Goal: Check status: Check status

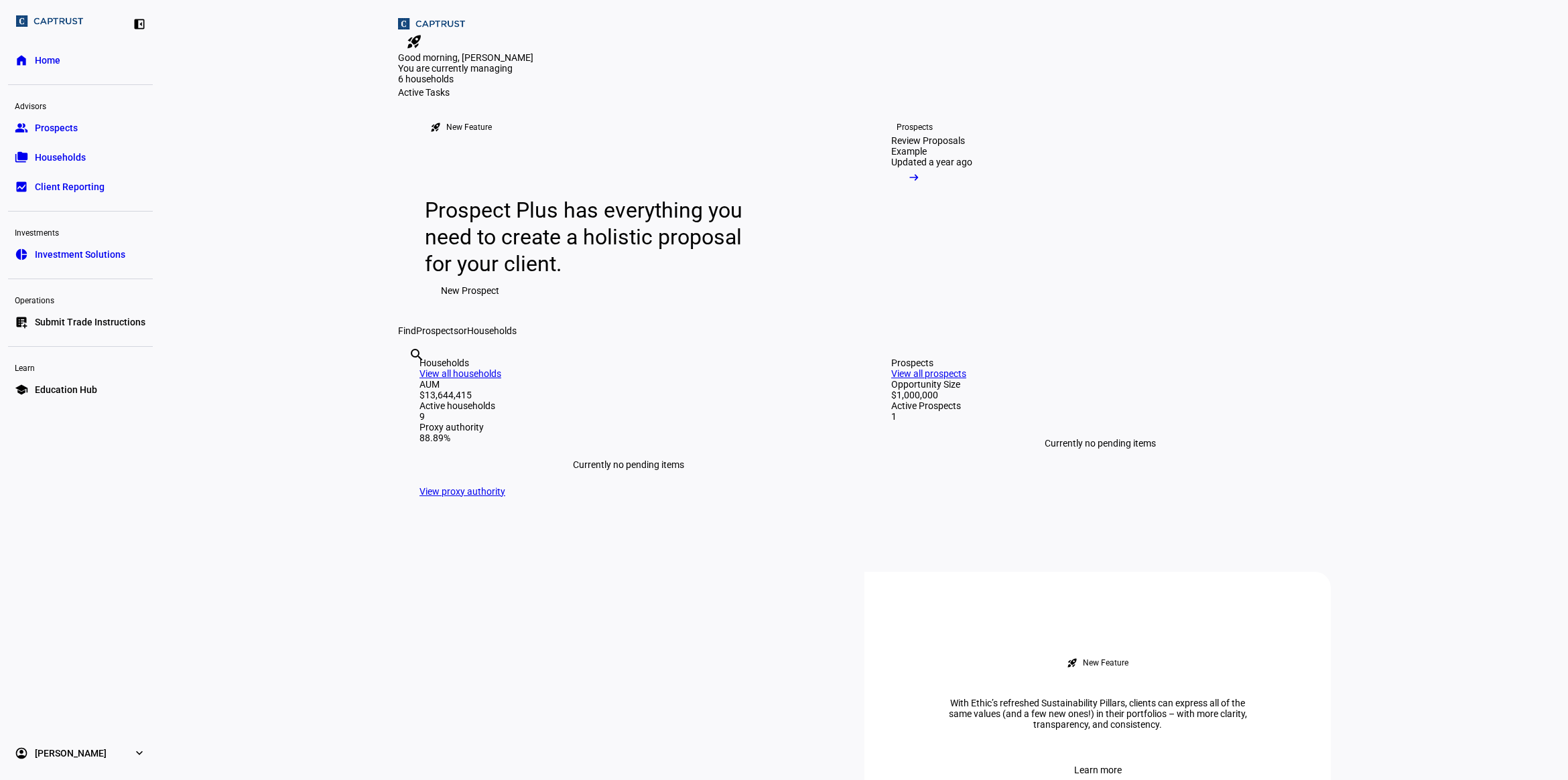
click at [57, 162] on span "Households" at bounding box center [59, 158] width 51 height 13
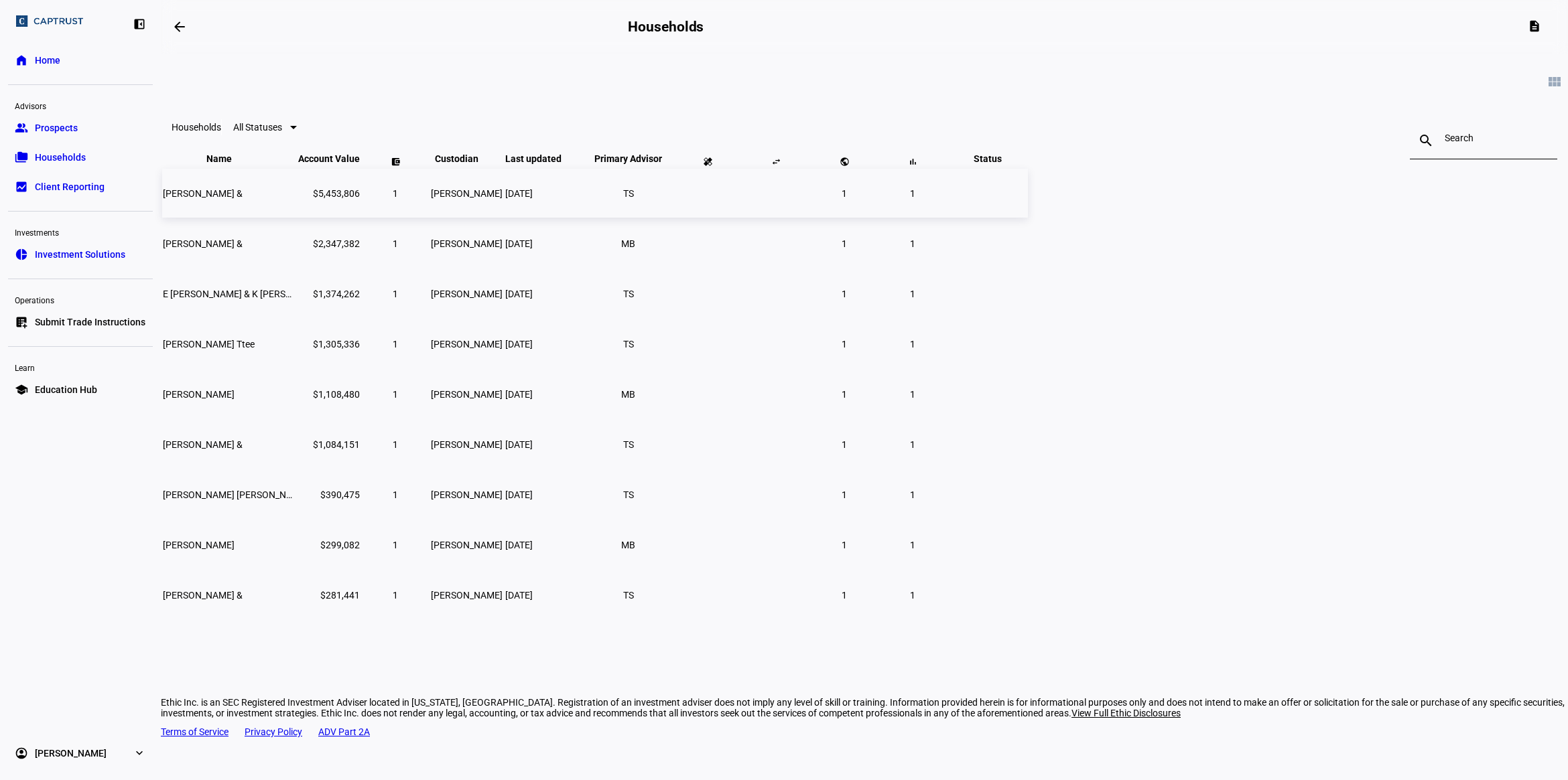
click at [296, 218] on td "[PERSON_NAME] &" at bounding box center [229, 193] width 134 height 49
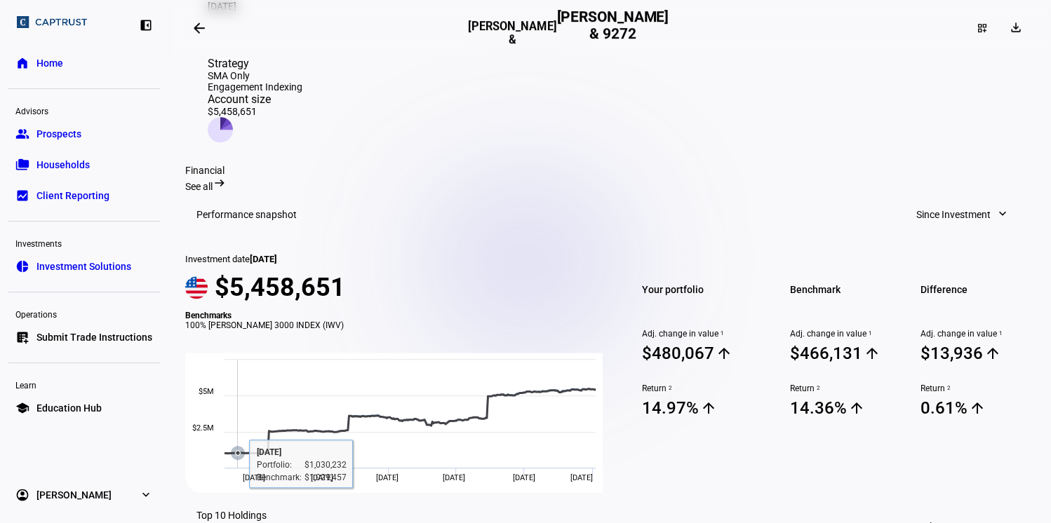
scroll to position [415, 0]
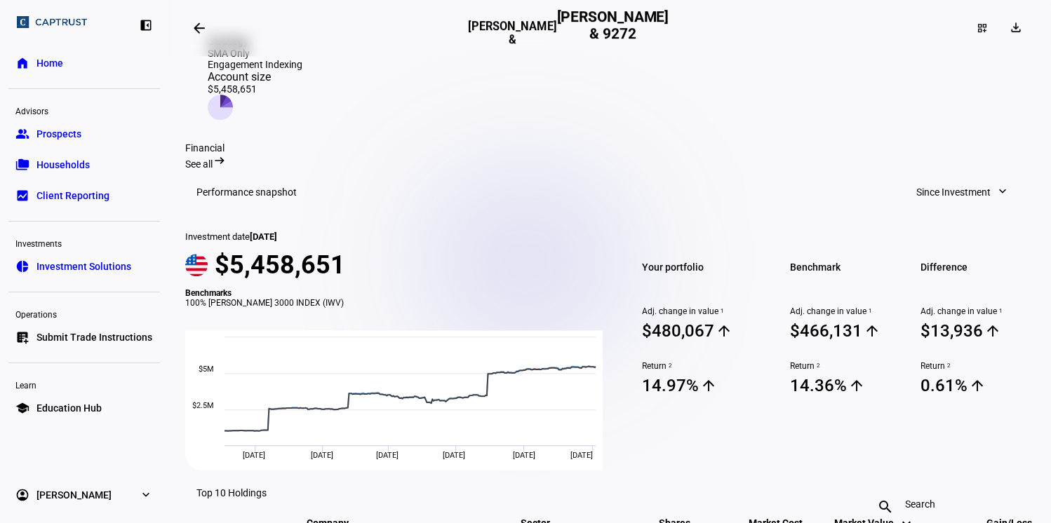
drag, startPoint x: 665, startPoint y: 355, endPoint x: 713, endPoint y: 354, distance: 48.4
click at [713, 375] on span "14.97% arrow_upward" at bounding box center [699, 385] width 114 height 21
drag, startPoint x: 713, startPoint y: 354, endPoint x: 839, endPoint y: 352, distance: 125.6
click at [839, 375] on span "14.36% arrow_upward" at bounding box center [846, 385] width 114 height 21
drag, startPoint x: 672, startPoint y: 345, endPoint x: 716, endPoint y: 349, distance: 44.4
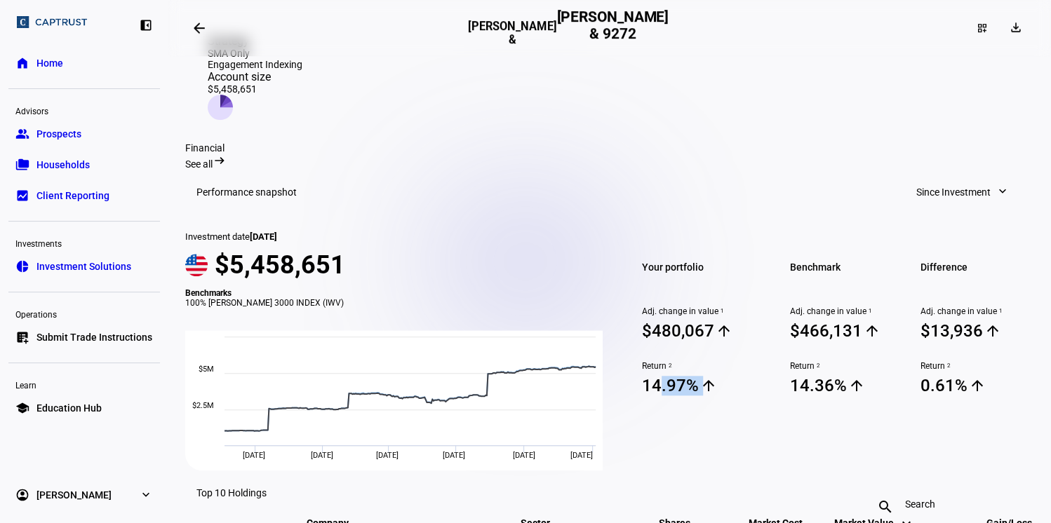
click at [716, 375] on span "14.97% arrow_upward" at bounding box center [699, 385] width 114 height 21
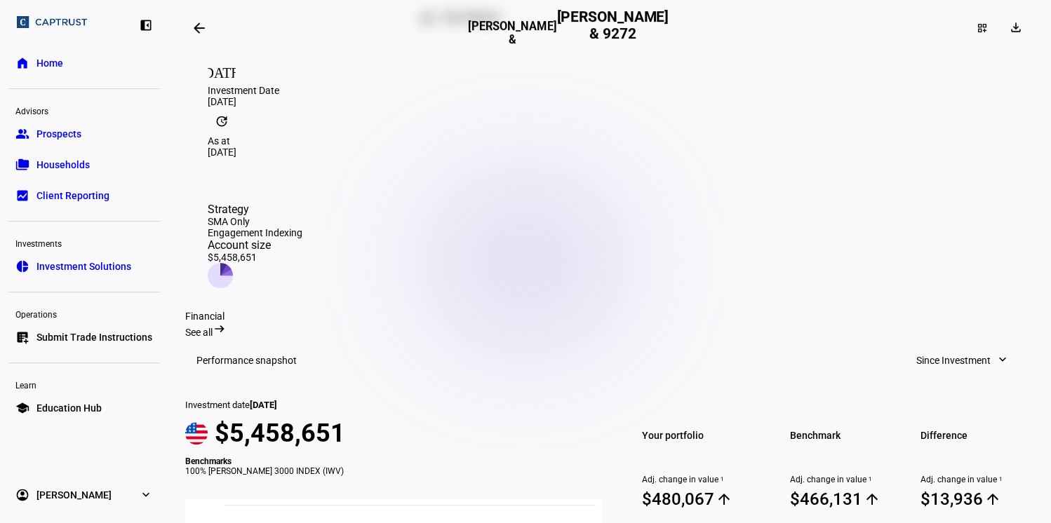
scroll to position [0, 0]
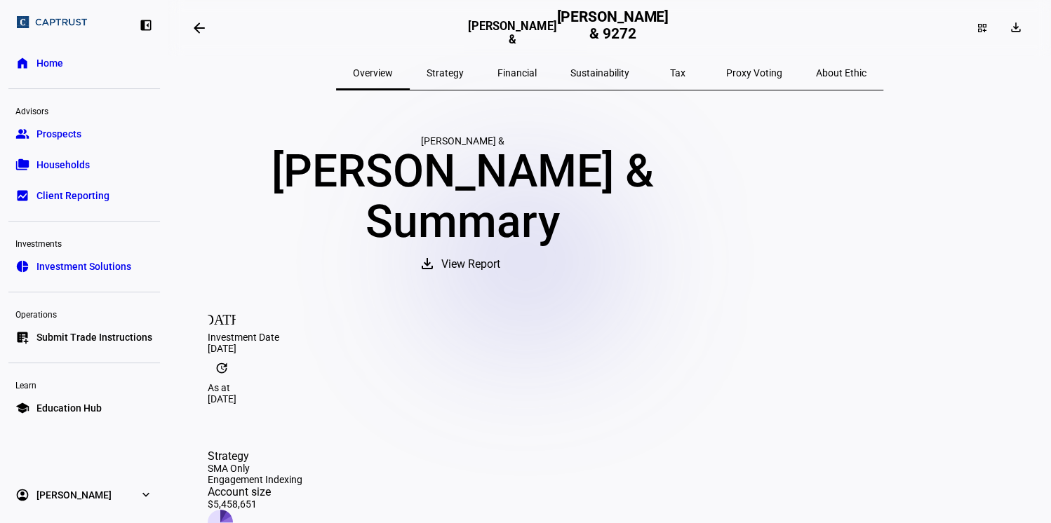
click at [670, 69] on span "Tax" at bounding box center [677, 73] width 15 height 10
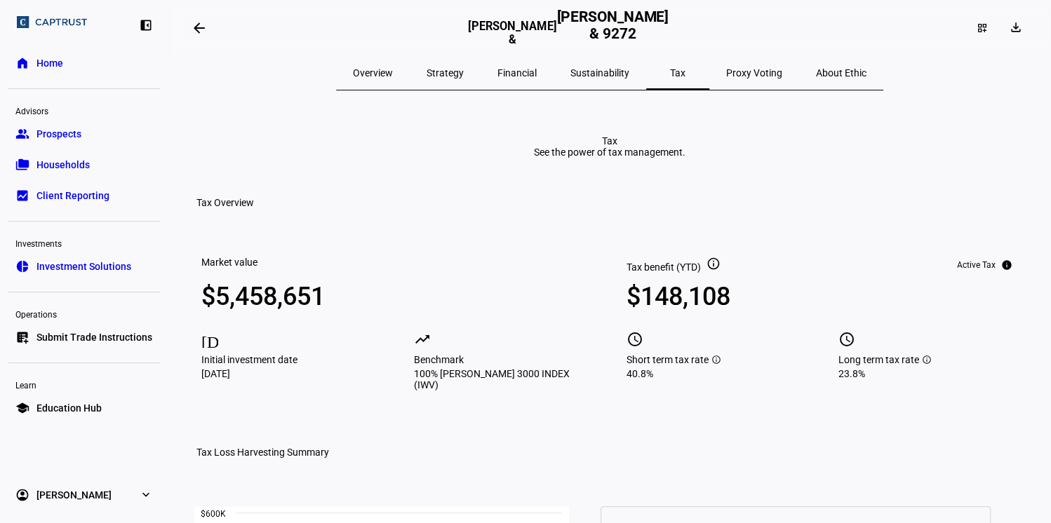
click at [393, 76] on span "Overview" at bounding box center [373, 73] width 40 height 10
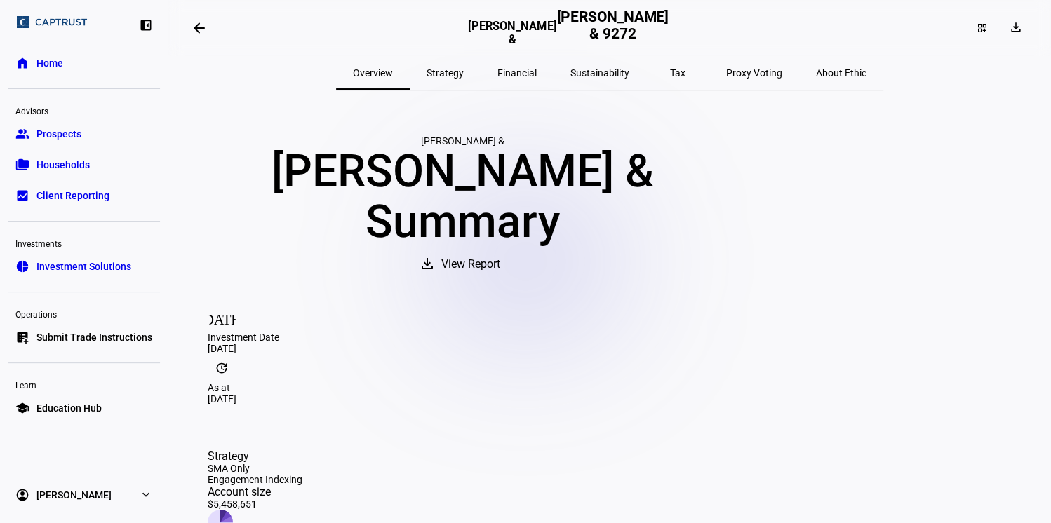
click at [464, 79] on span "Strategy" at bounding box center [445, 73] width 37 height 34
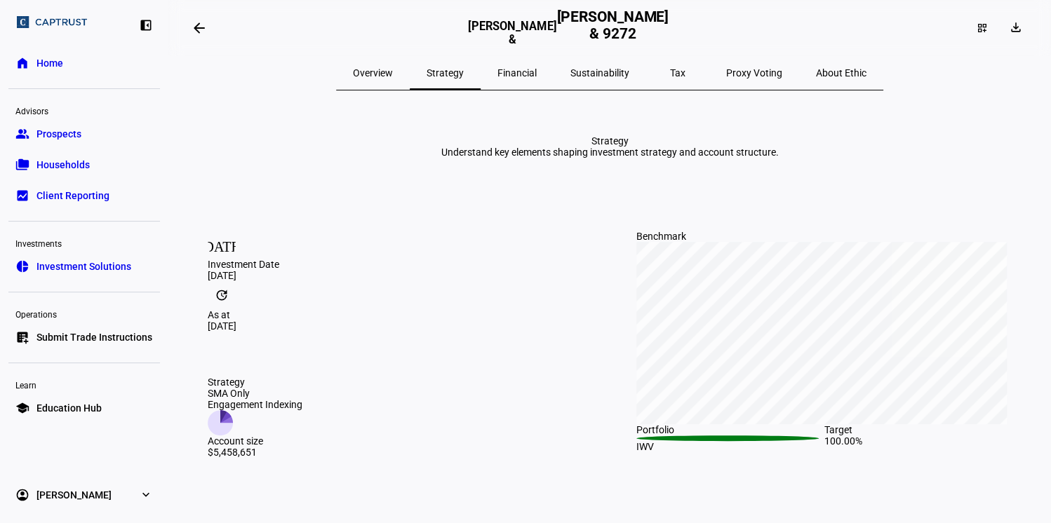
click at [536, 74] on span "Financial" at bounding box center [516, 73] width 39 height 10
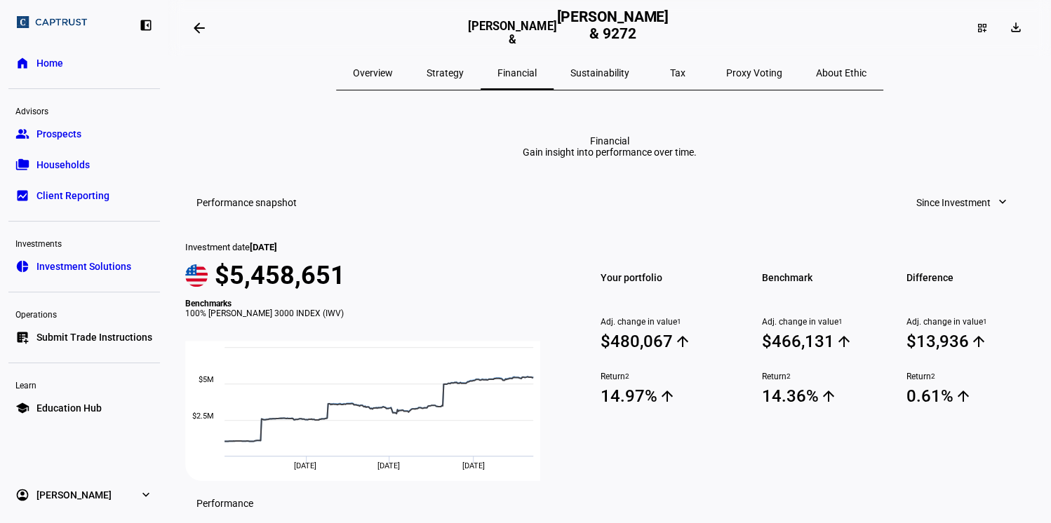
click at [670, 73] on span "Tax" at bounding box center [677, 73] width 15 height 10
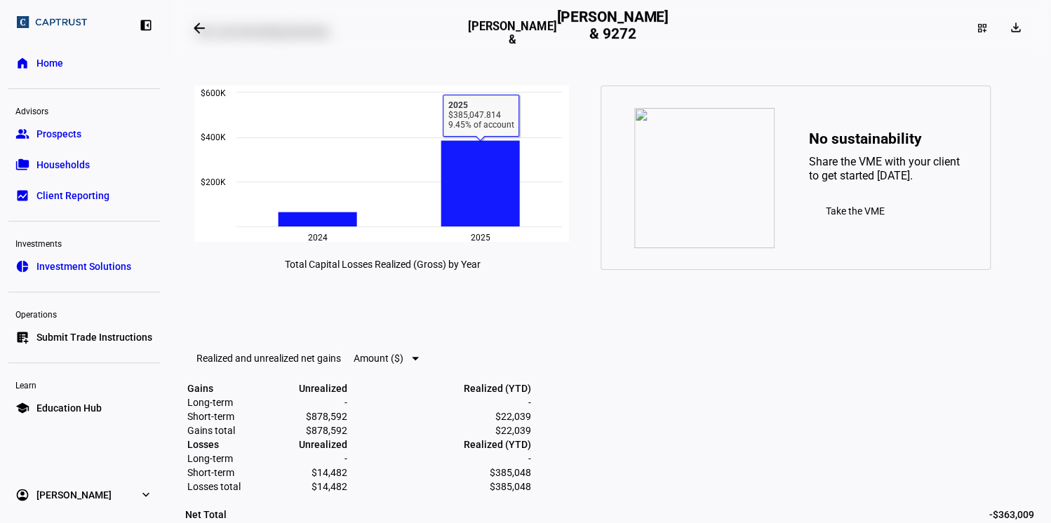
scroll to position [449, 0]
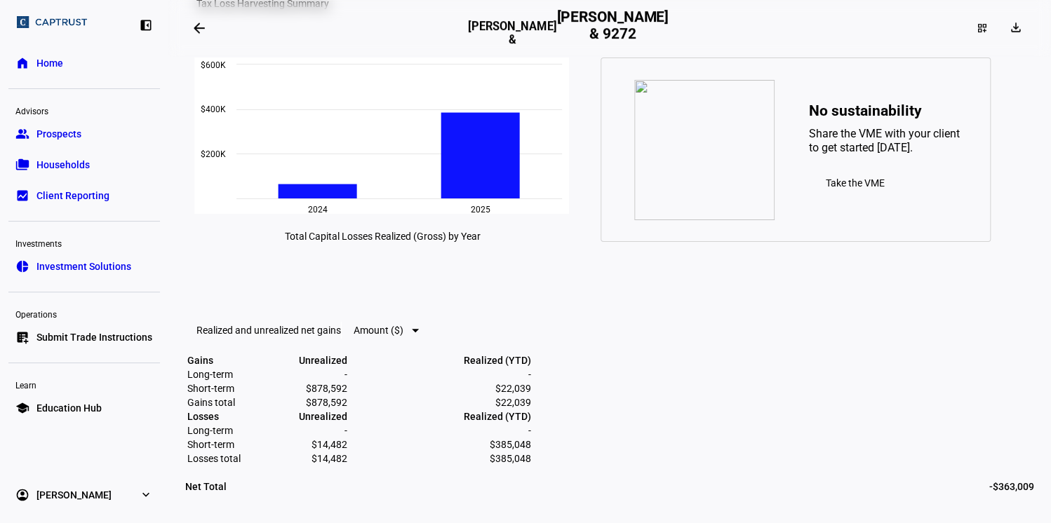
click at [95, 163] on link "folder_copy Households" at bounding box center [84, 165] width 152 height 28
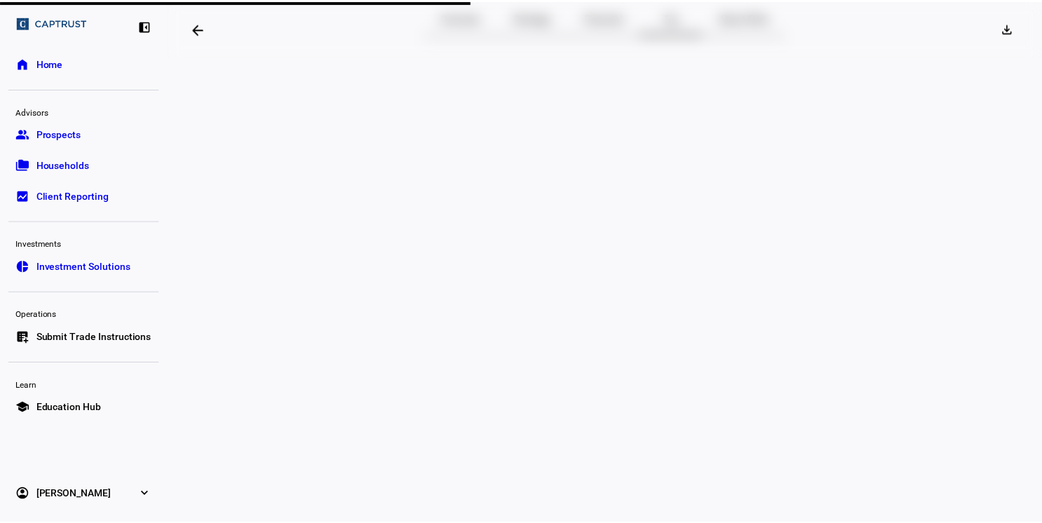
scroll to position [56, 0]
